Goal: Transaction & Acquisition: Purchase product/service

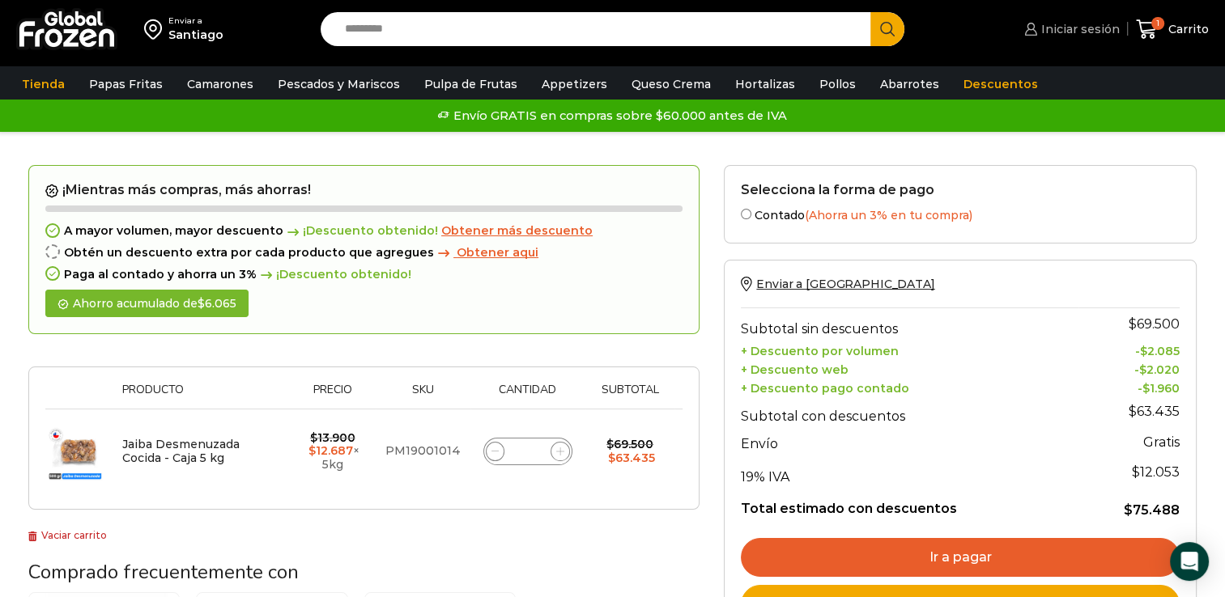
drag, startPoint x: 1055, startPoint y: 24, endPoint x: 1095, endPoint y: 179, distance: 159.6
click at [1055, 24] on span "Iniciar sesión" at bounding box center [1078, 29] width 83 height 16
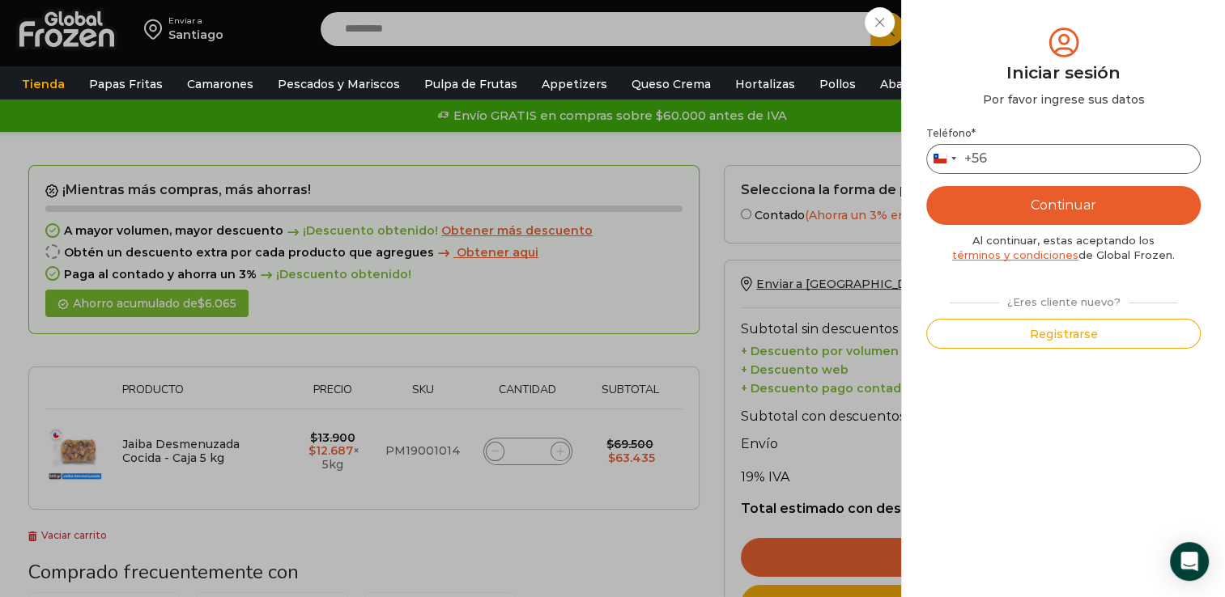
click at [1071, 151] on input "Teléfono *" at bounding box center [1063, 159] width 274 height 30
type input "*********"
click at [1098, 186] on button "Continuar" at bounding box center [1063, 205] width 274 height 39
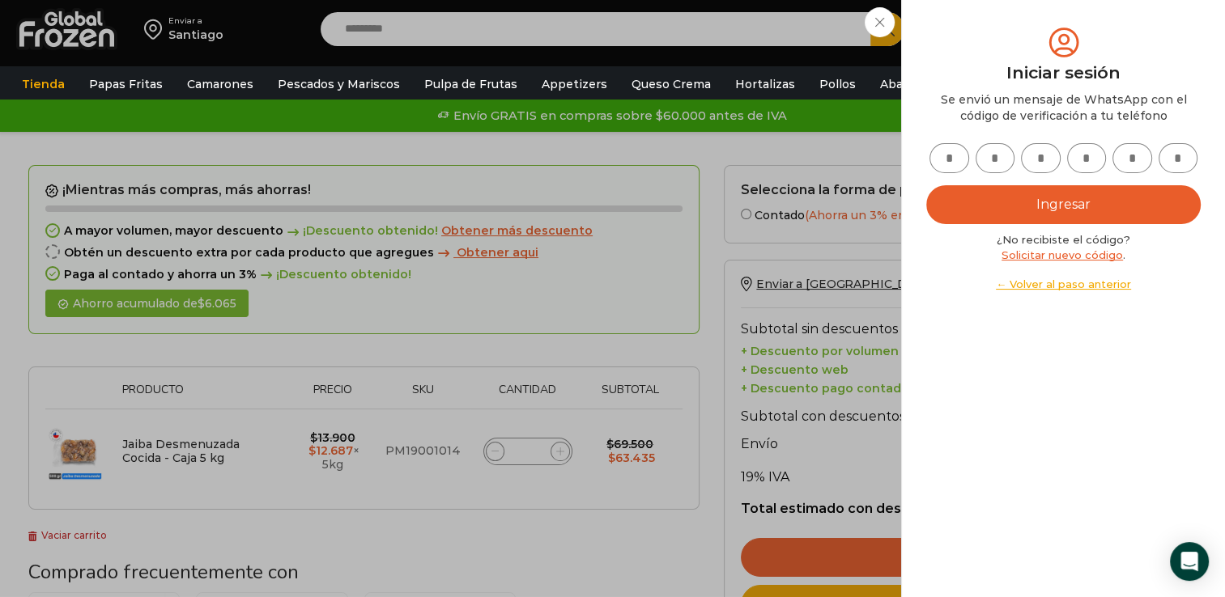
click at [945, 157] on input "text" at bounding box center [949, 158] width 40 height 30
type input "*"
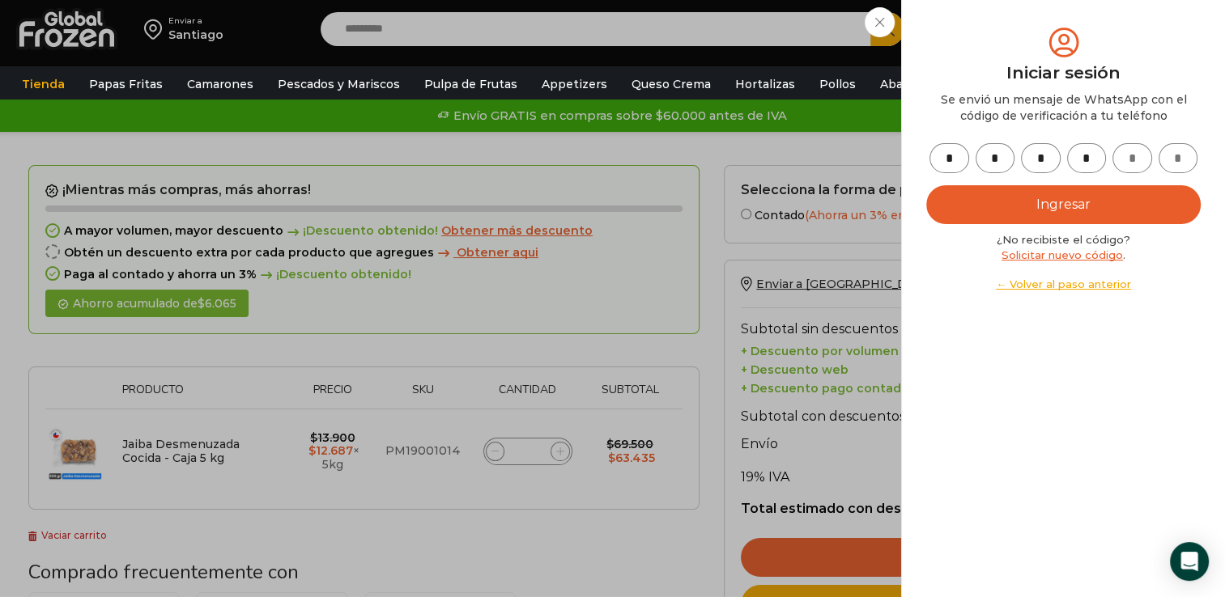
type input "*"
click at [1157, 192] on button "Ingresar" at bounding box center [1063, 204] width 274 height 39
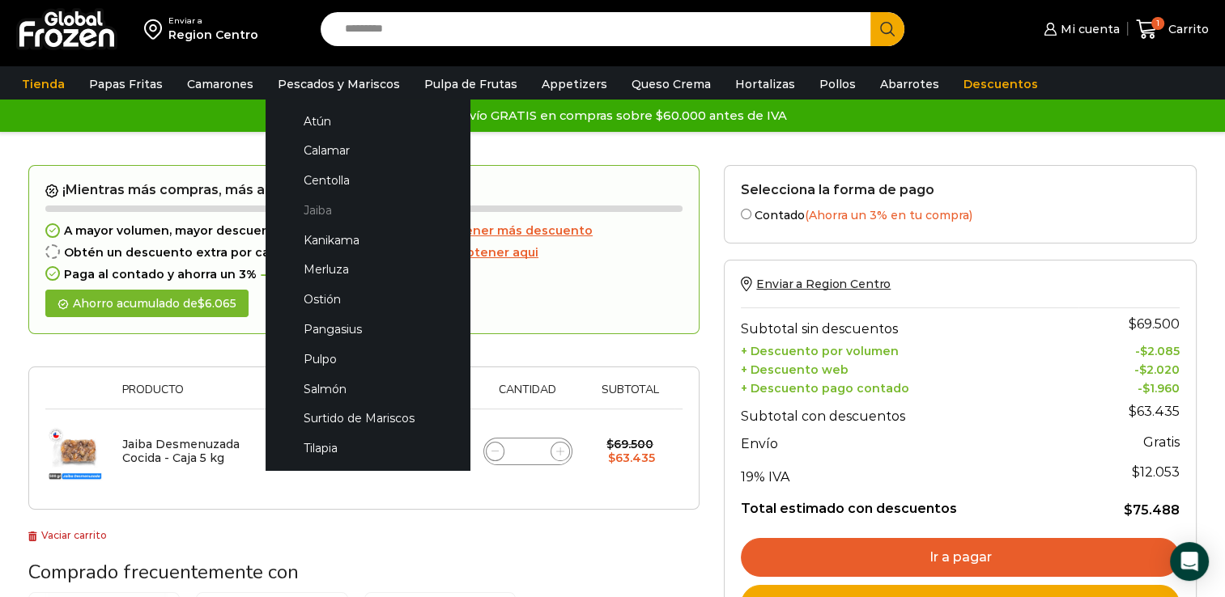
click at [316, 216] on link "Jaiba" at bounding box center [368, 211] width 172 height 30
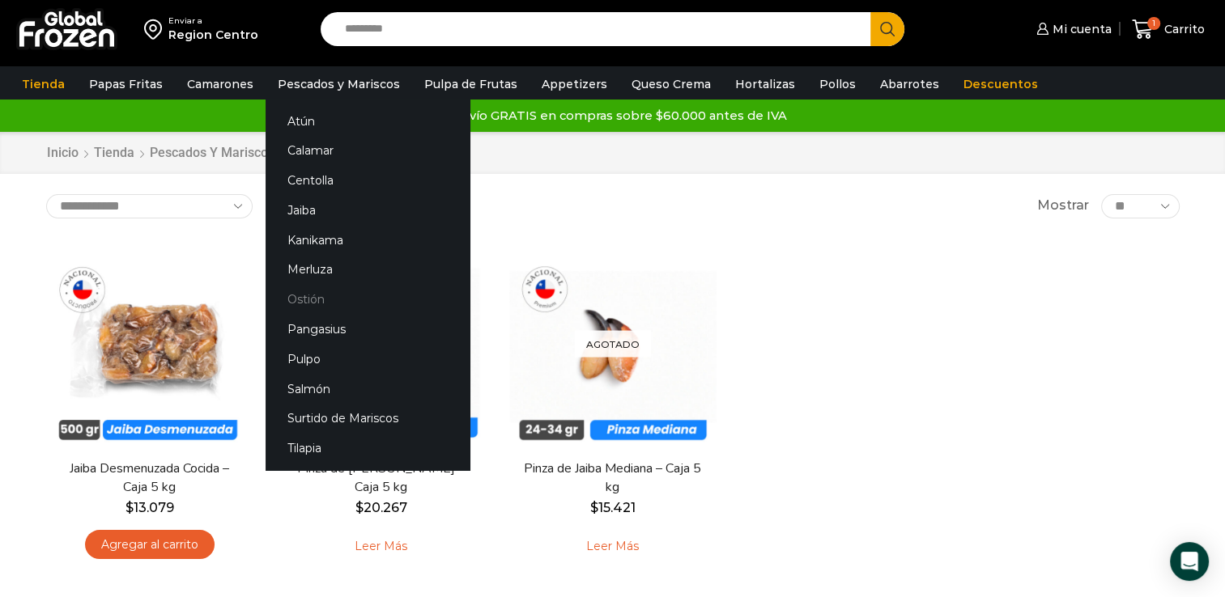
click at [308, 296] on link "Ostión" at bounding box center [367, 300] width 204 height 30
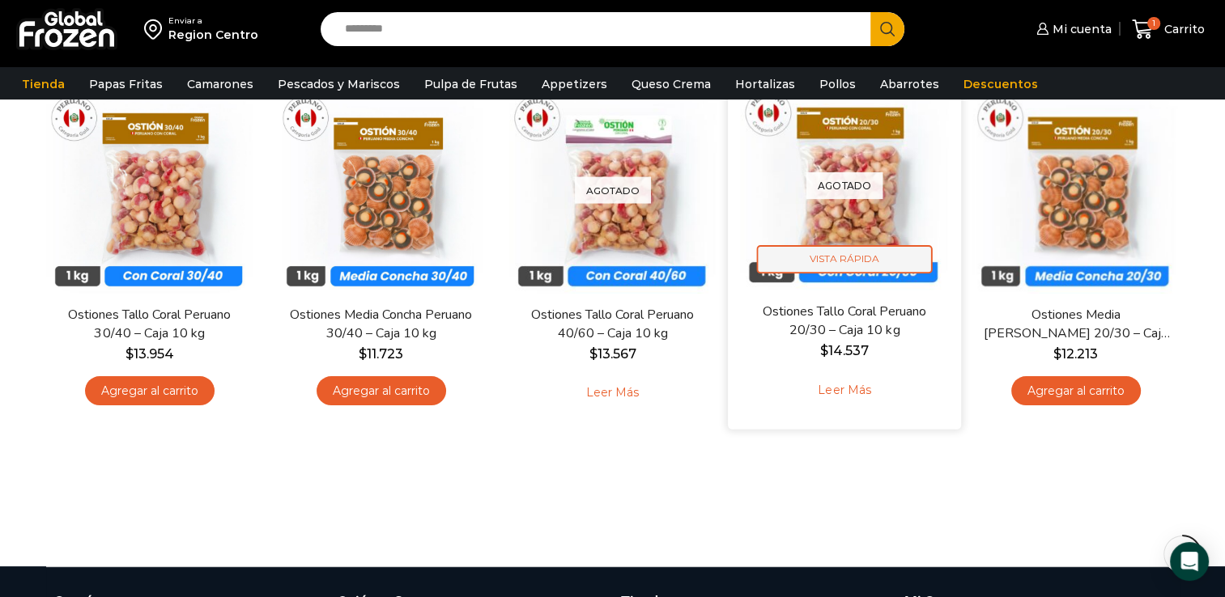
scroll to position [81, 0]
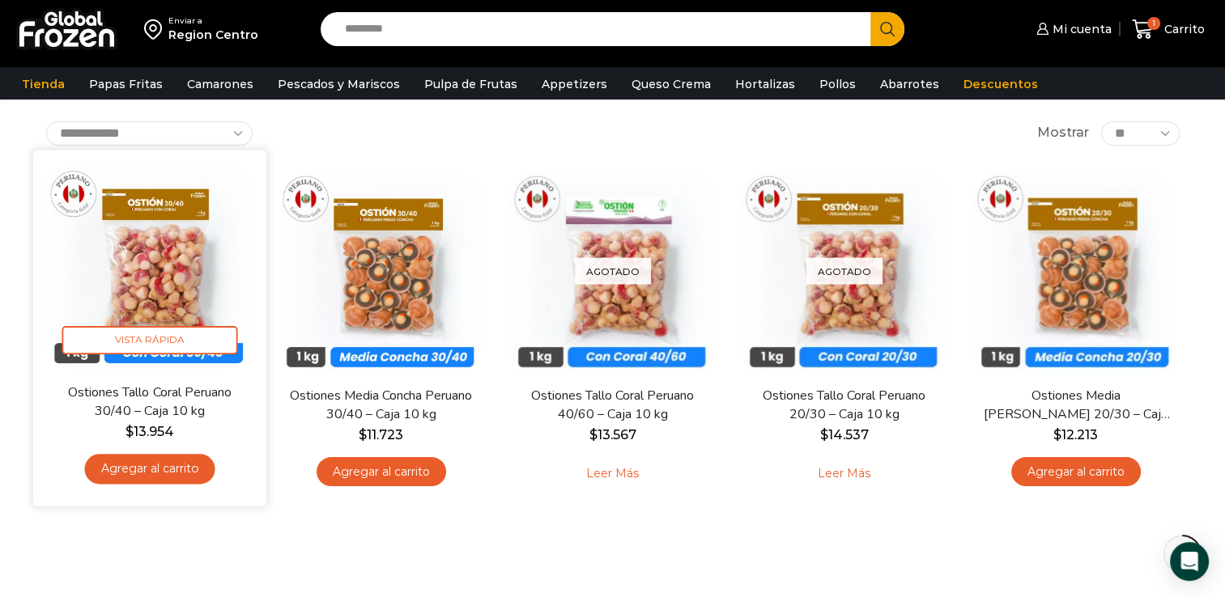
click at [204, 471] on link "Agregar al carrito" at bounding box center [149, 469] width 130 height 30
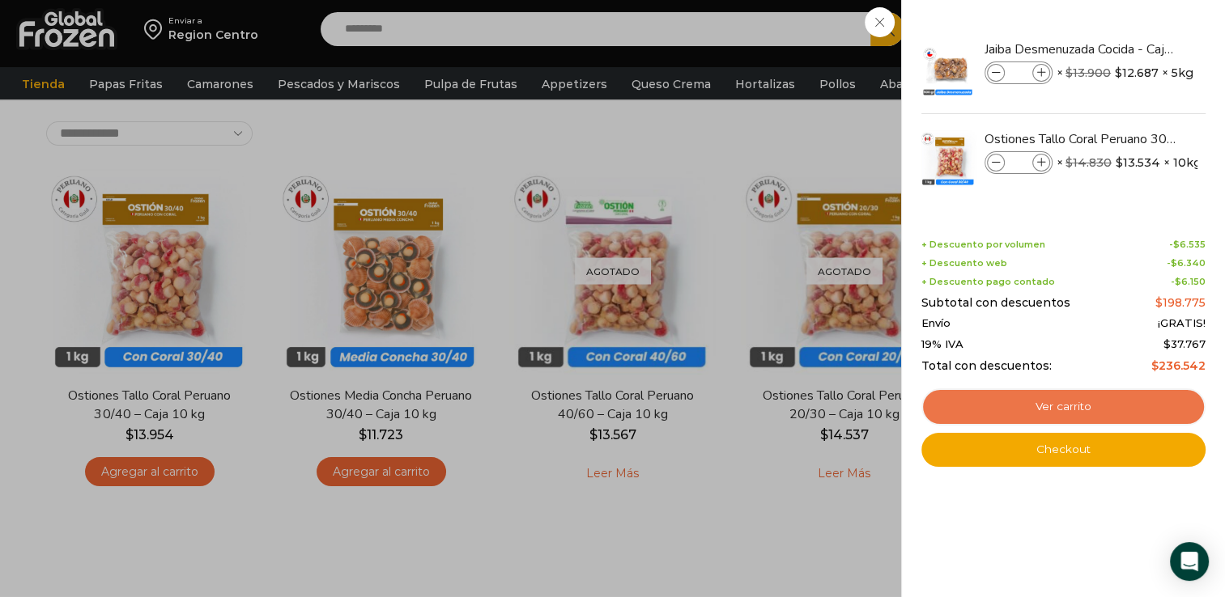
click at [1111, 415] on link "Ver carrito" at bounding box center [1063, 407] width 284 height 37
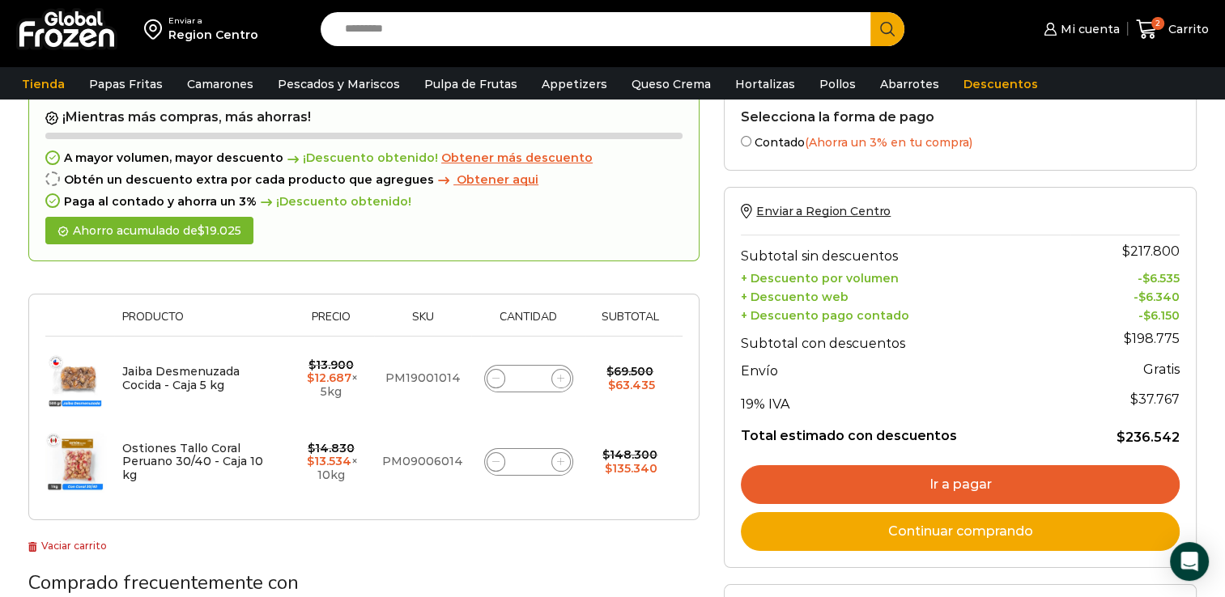
click at [945, 479] on link "Ir a pagar" at bounding box center [960, 484] width 439 height 39
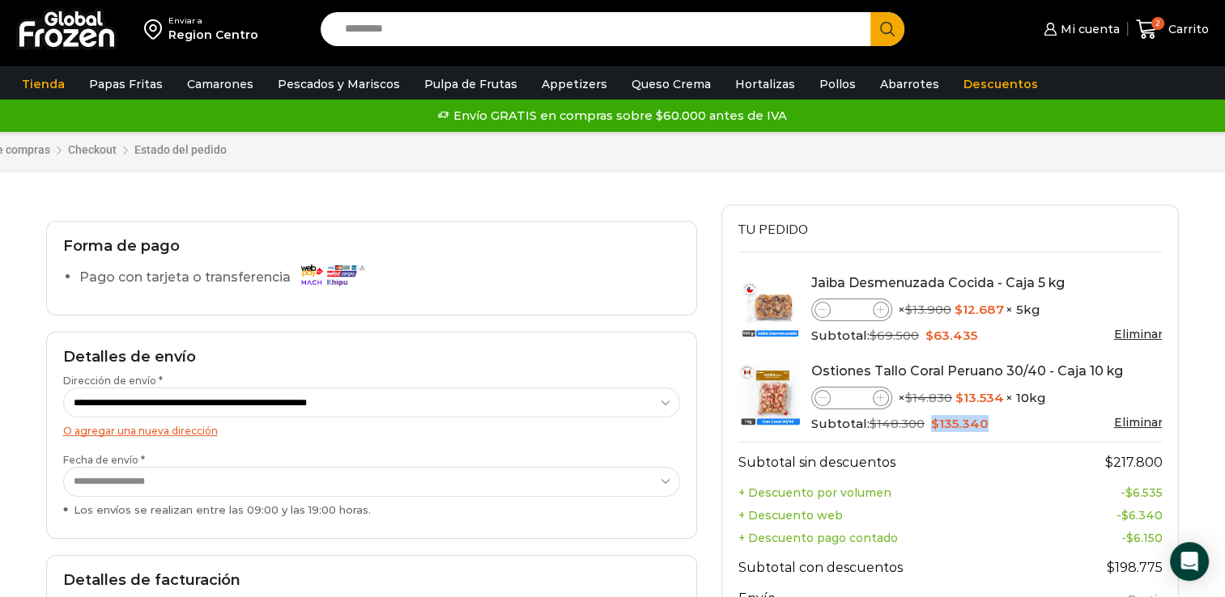
drag, startPoint x: 928, startPoint y: 420, endPoint x: 983, endPoint y: 417, distance: 55.1
click at [983, 417] on ins "$ 135.340" at bounding box center [959, 423] width 62 height 15
drag, startPoint x: 983, startPoint y: 417, endPoint x: 1023, endPoint y: 426, distance: 40.6
click at [1023, 426] on div "Subtotal: $ 148.300 Original price was: $148.300. $ 135.340 Current price is: $…" at bounding box center [986, 424] width 351 height 18
click at [1155, 426] on link "Eliminar" at bounding box center [1137, 422] width 49 height 15
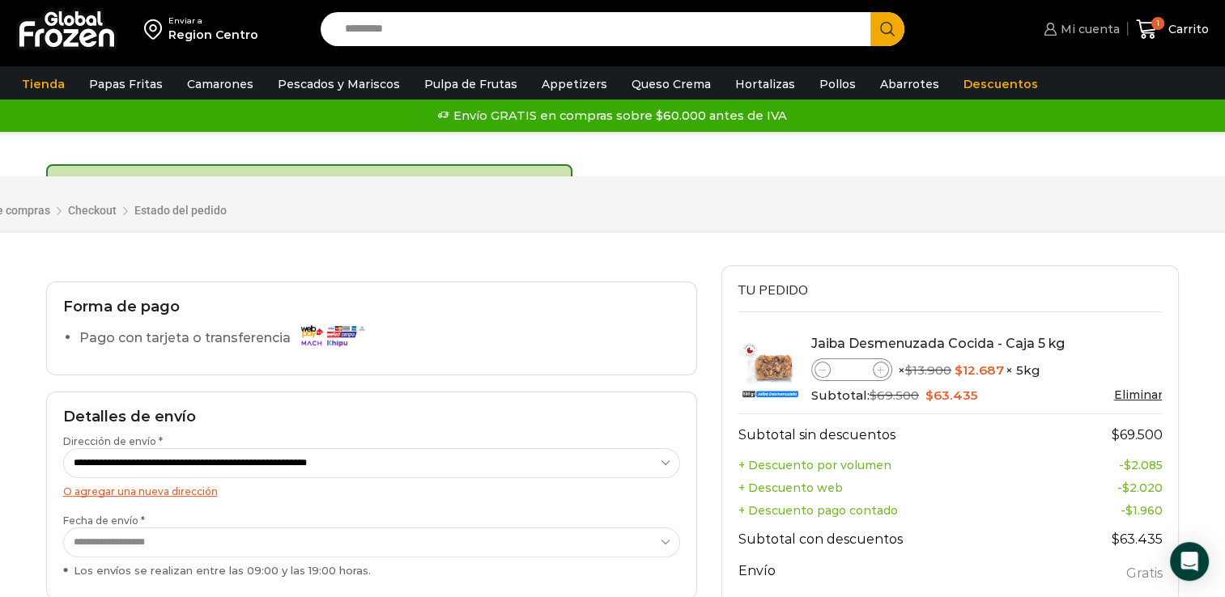
click at [1118, 26] on span "Mi cuenta" at bounding box center [1087, 29] width 63 height 16
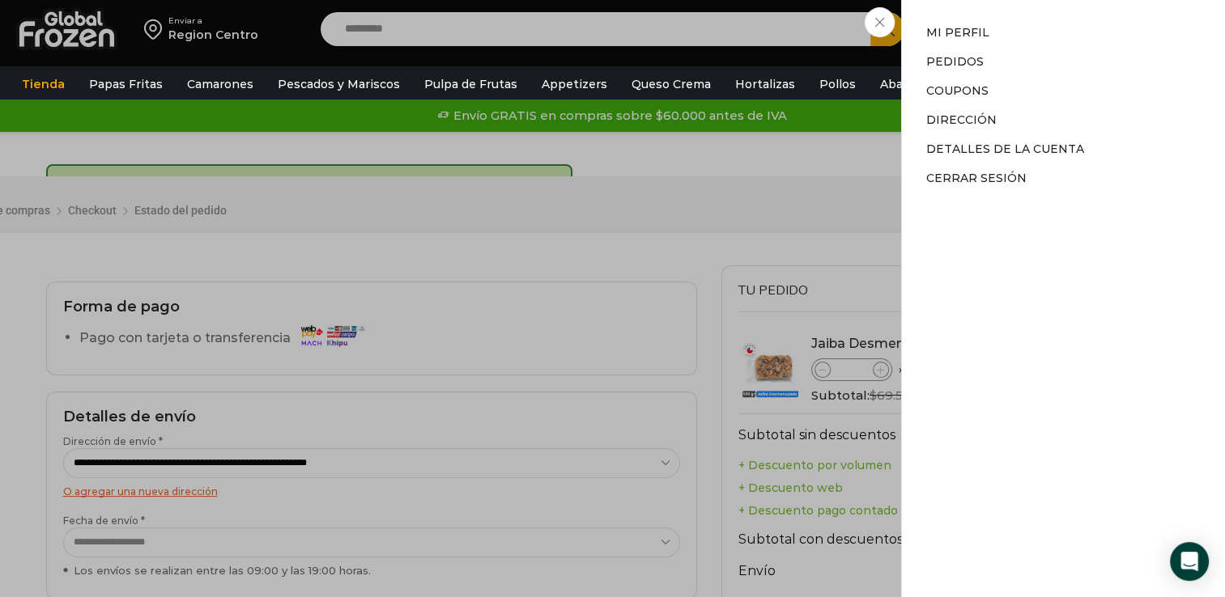
click at [1039, 45] on div "Mi cuenta Mi cuenta Mi perfil Pedidos Descargas Coupons Dirección Detalles de l…" at bounding box center [1078, 29] width 79 height 32
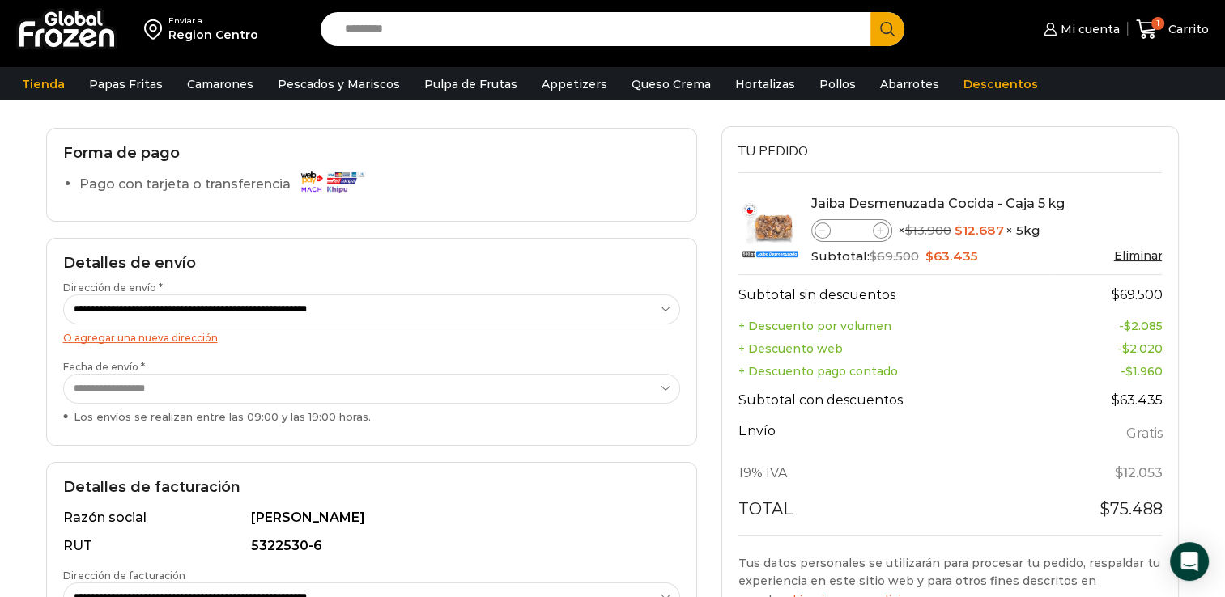
scroll to position [243, 0]
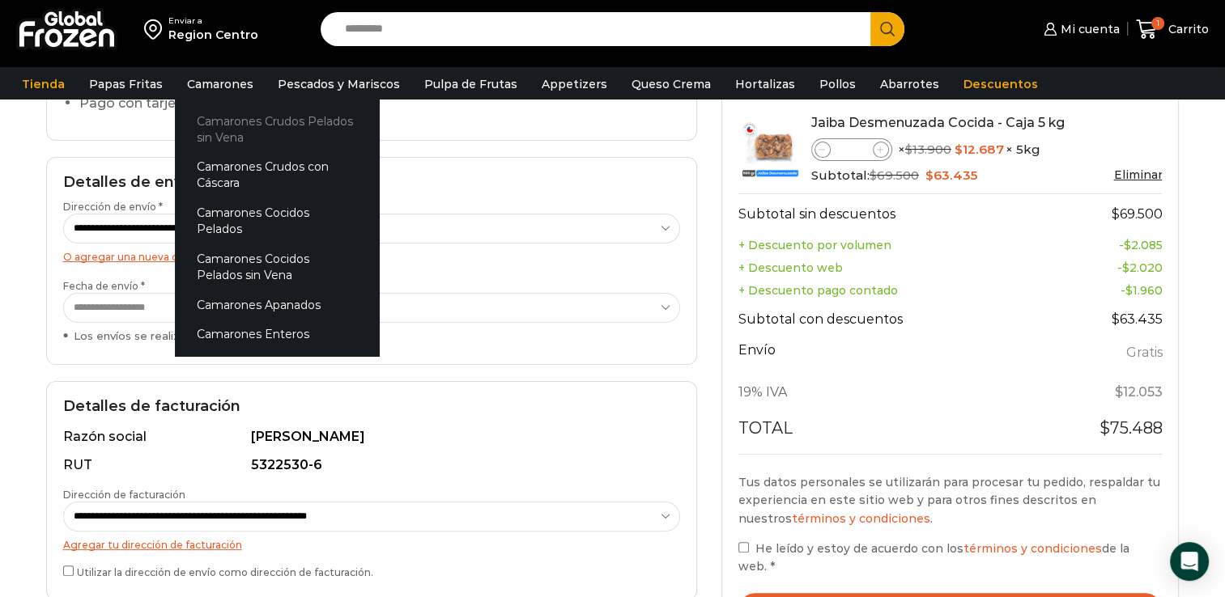
click at [226, 108] on link "Camarones Crudos Pelados sin Vena" at bounding box center [277, 129] width 204 height 46
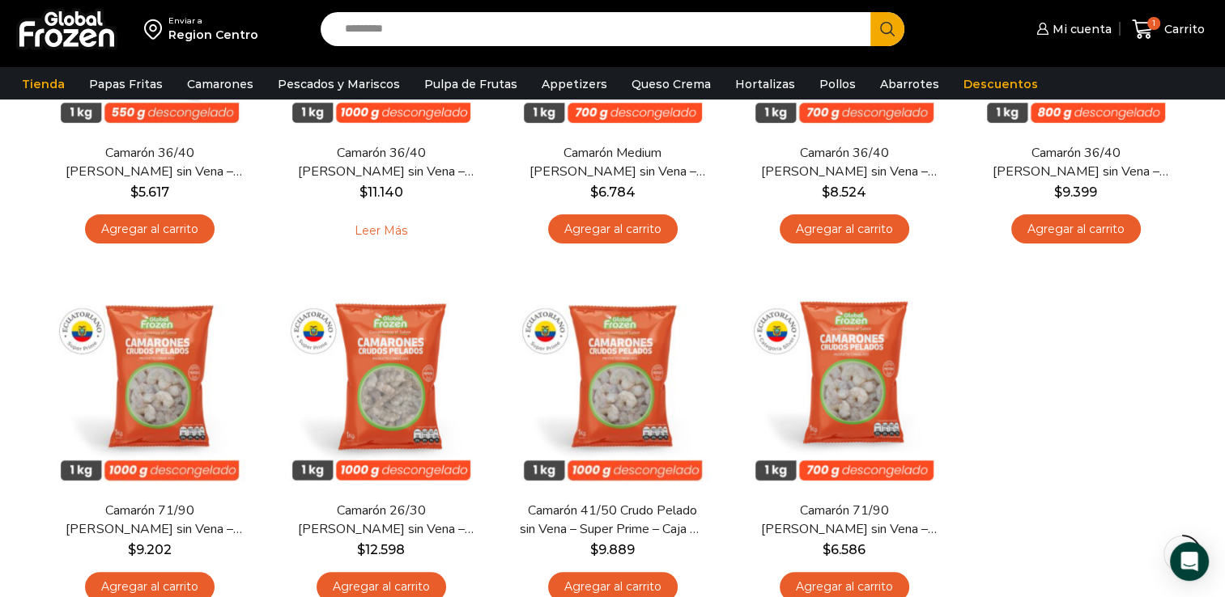
scroll to position [81, 0]
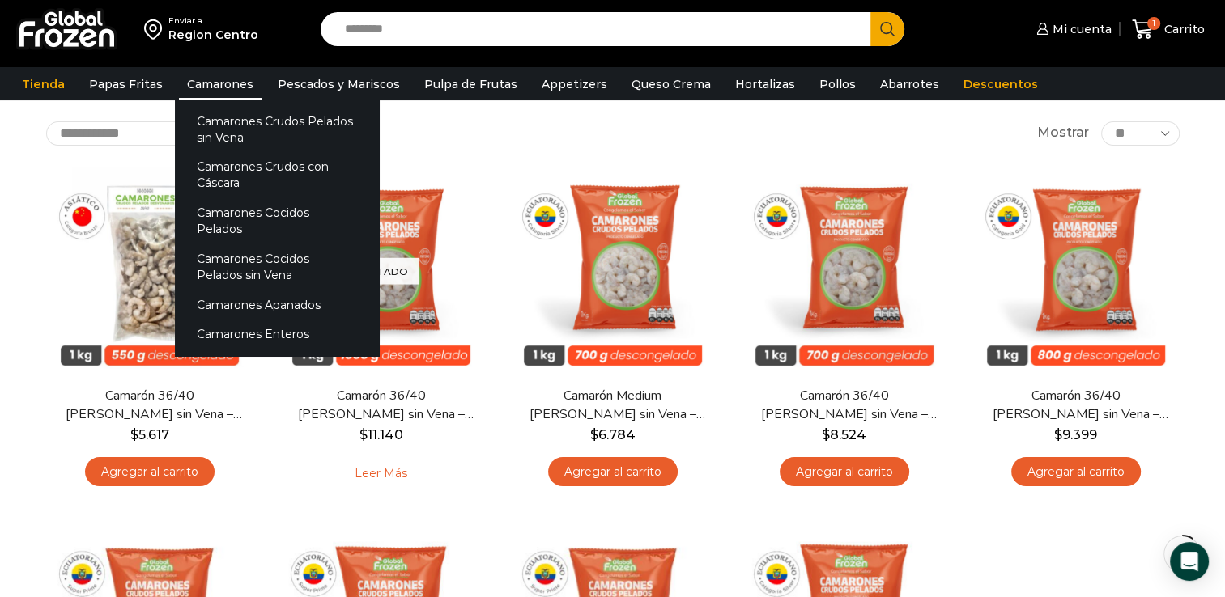
click at [230, 86] on link "Camarones" at bounding box center [220, 84] width 83 height 31
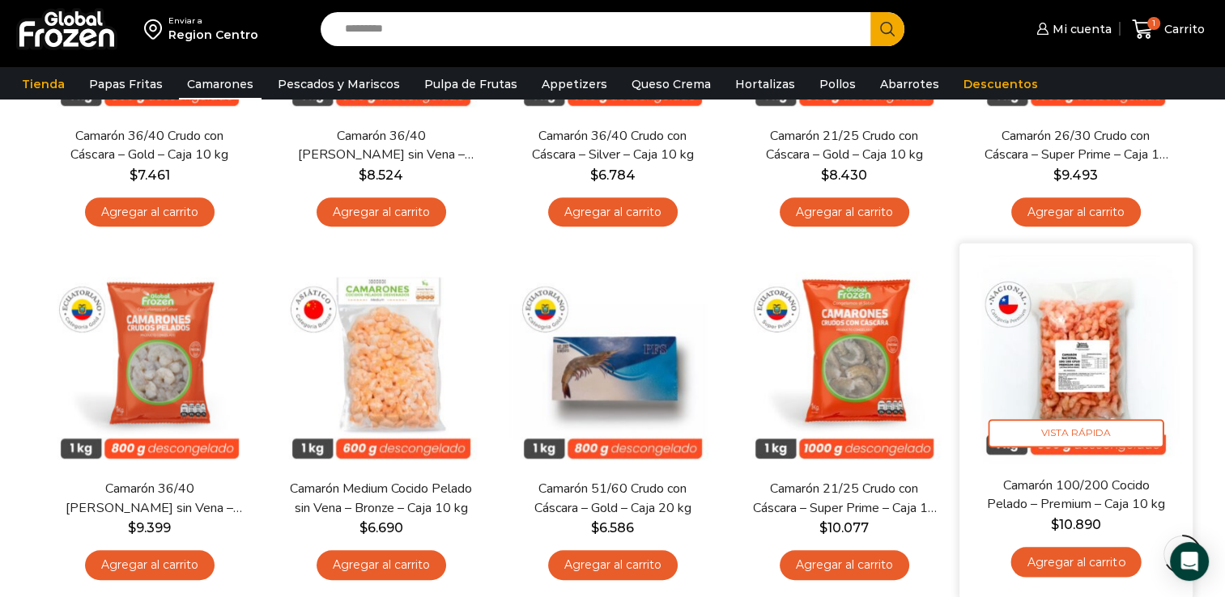
scroll to position [1133, 0]
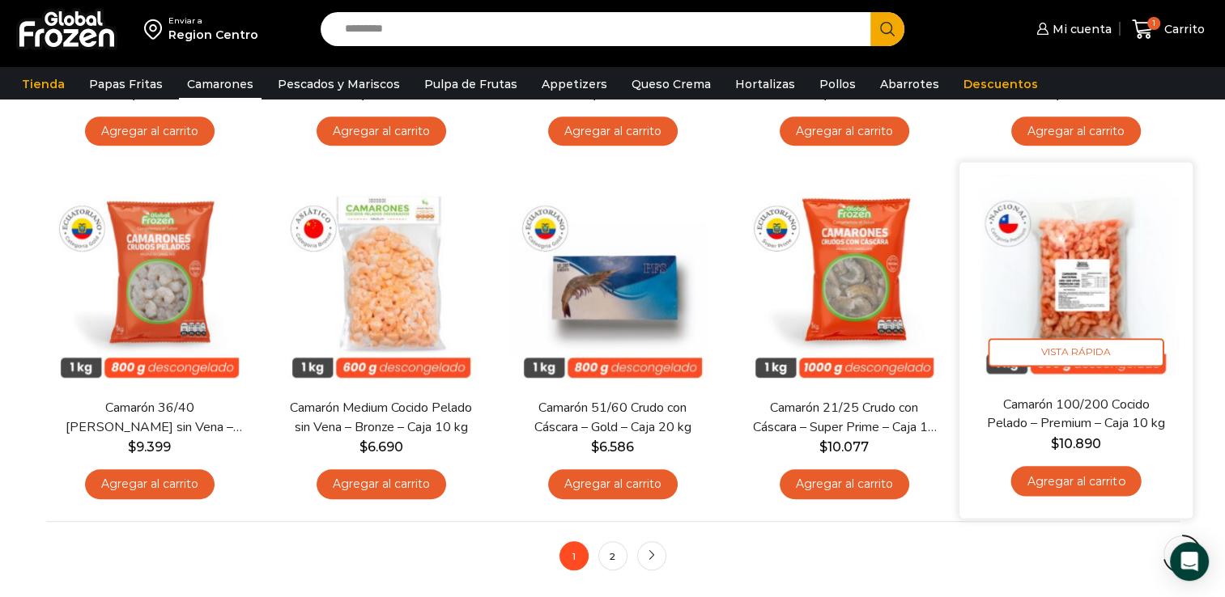
click at [1119, 274] on img at bounding box center [1075, 279] width 209 height 209
